Goal: Find specific page/section: Find specific page/section

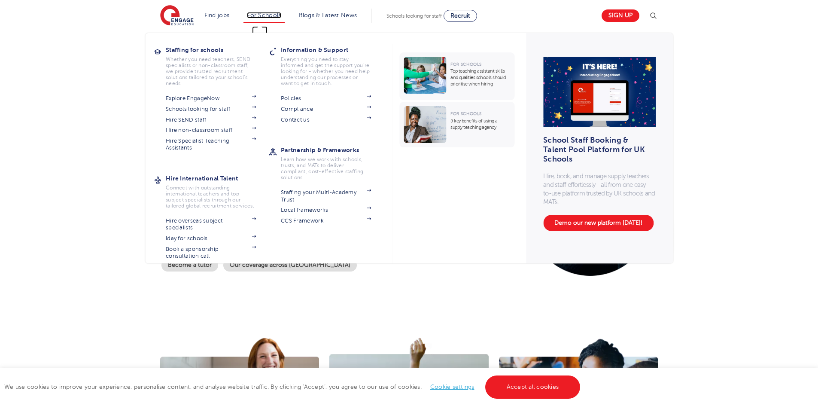
click at [263, 15] on link "For Schools" at bounding box center [264, 15] width 34 height 6
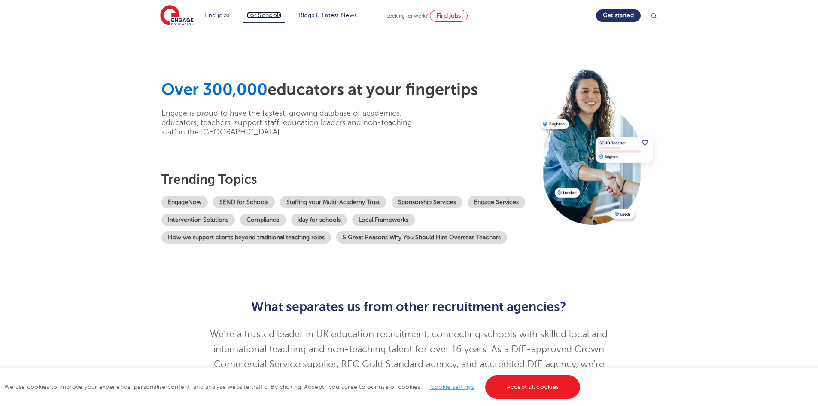
click at [263, 15] on link "For Schools" at bounding box center [264, 15] width 34 height 6
